Goal: Find specific page/section: Find specific page/section

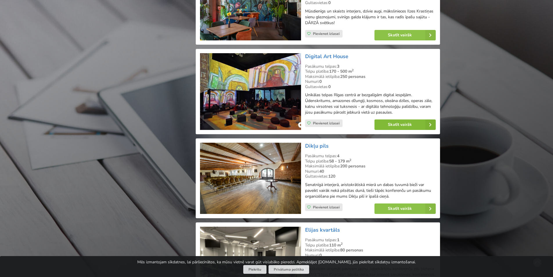
scroll to position [1191, 0]
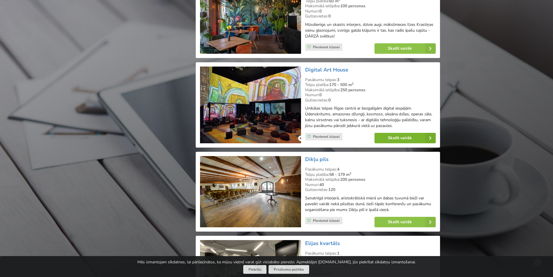
click at [396, 139] on link "Skatīt vairāk" at bounding box center [405, 138] width 61 height 10
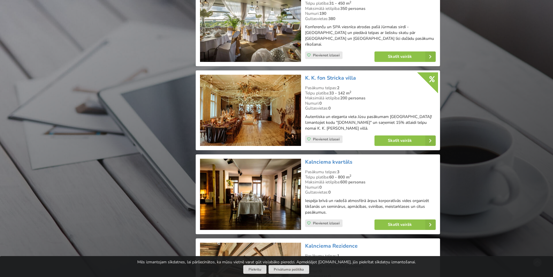
scroll to position [2934, 0]
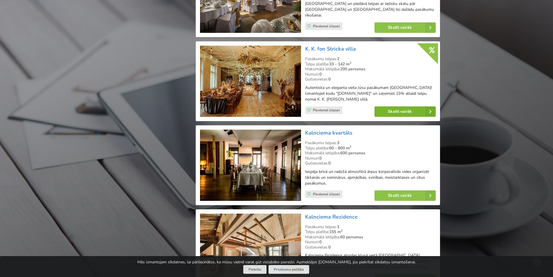
click at [398, 106] on link "Skatīt vairāk" at bounding box center [405, 111] width 61 height 10
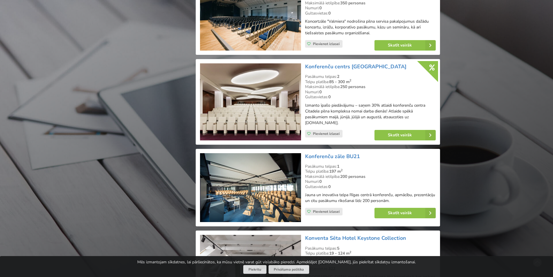
scroll to position [3892, 0]
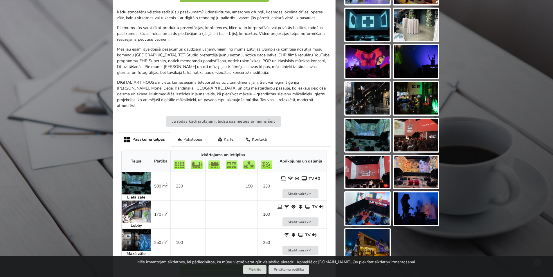
scroll to position [174, 0]
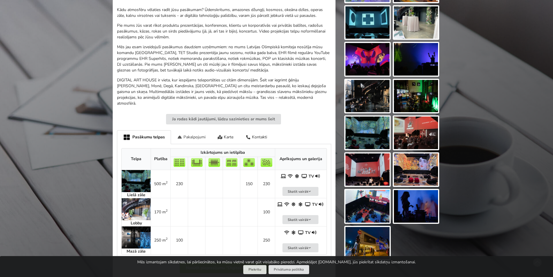
click at [195, 132] on div "Pakalpojumi" at bounding box center [191, 137] width 41 height 14
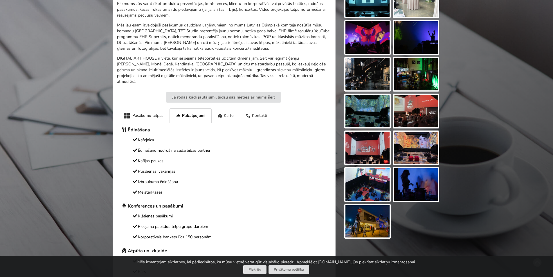
scroll to position [145, 0]
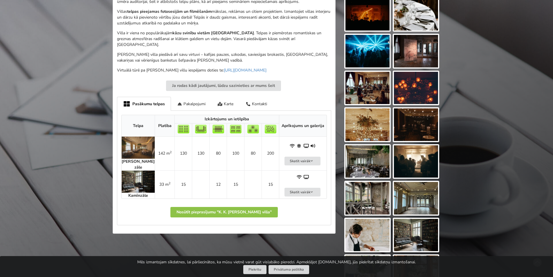
scroll to position [290, 0]
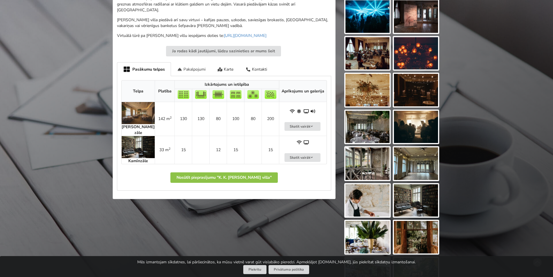
click at [200, 64] on div "Pakalpojumi" at bounding box center [191, 69] width 41 height 14
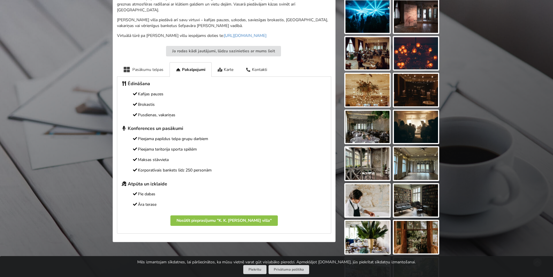
click at [149, 65] on div "Pasākumu telpas" at bounding box center [143, 69] width 53 height 14
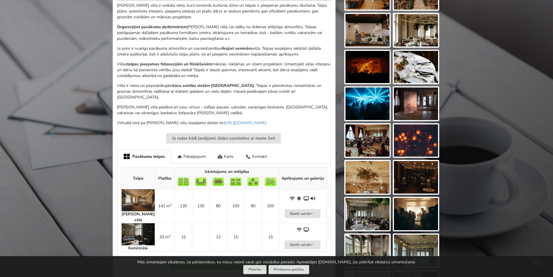
scroll to position [0, 0]
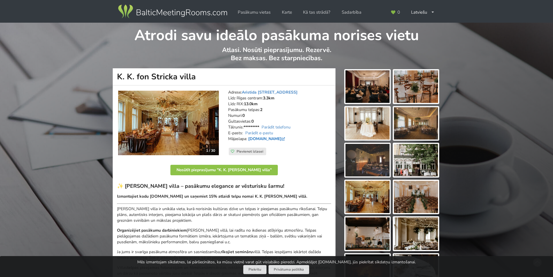
click at [259, 138] on link "fonstrickavilla.lv" at bounding box center [267, 139] width 38 height 6
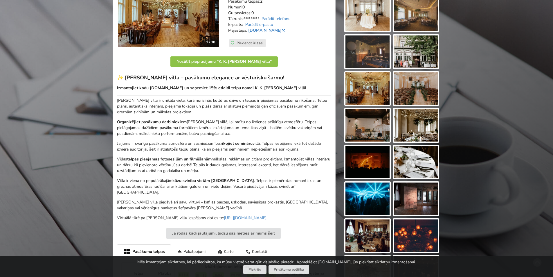
scroll to position [116, 0]
